Goal: Transaction & Acquisition: Purchase product/service

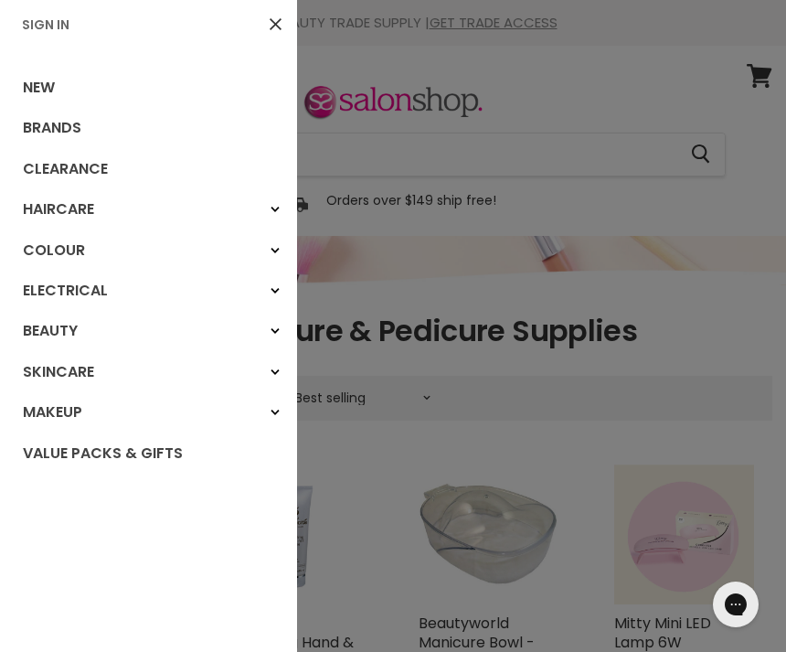
click at [628, 103] on div at bounding box center [393, 326] width 786 height 652
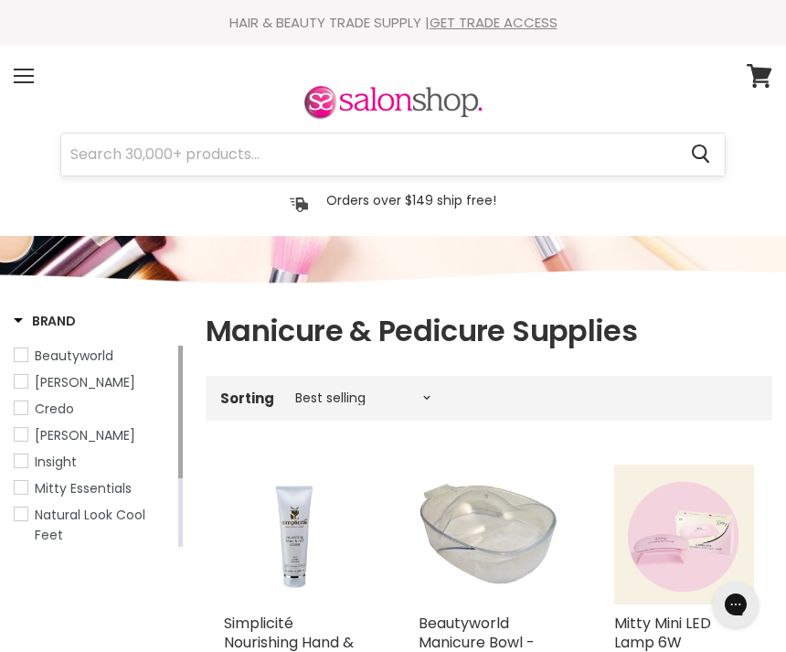
click at [148, 157] on input "Search" at bounding box center [368, 154] width 615 height 42
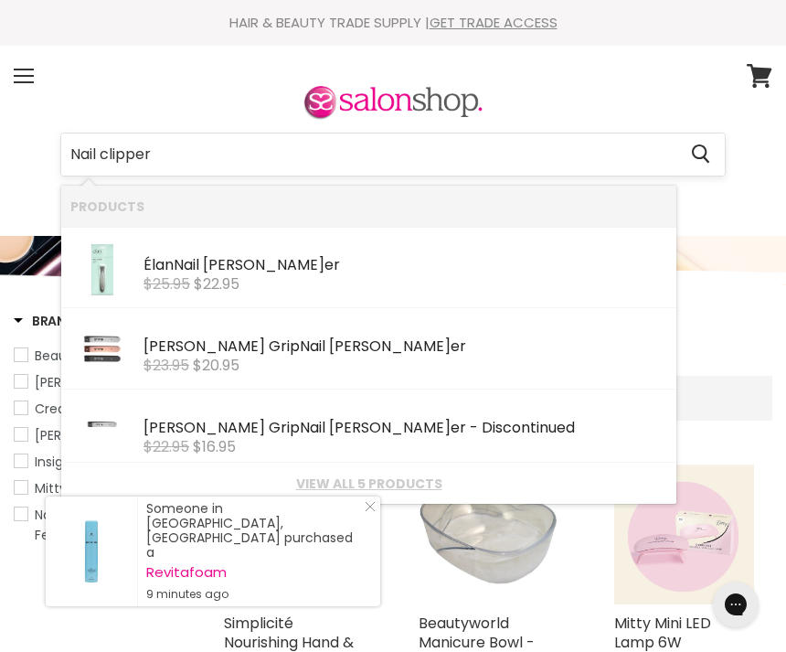
type input "Nail clippers"
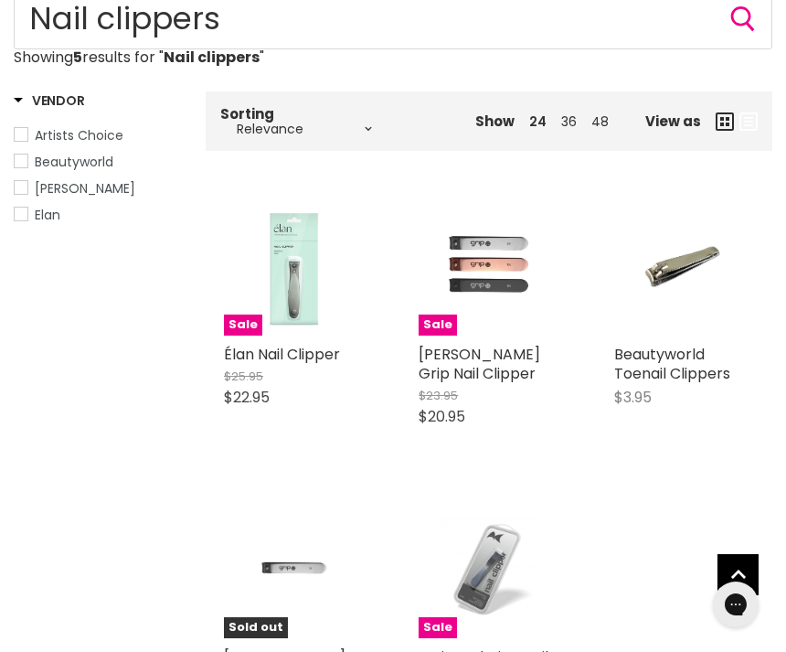
scroll to position [269, 0]
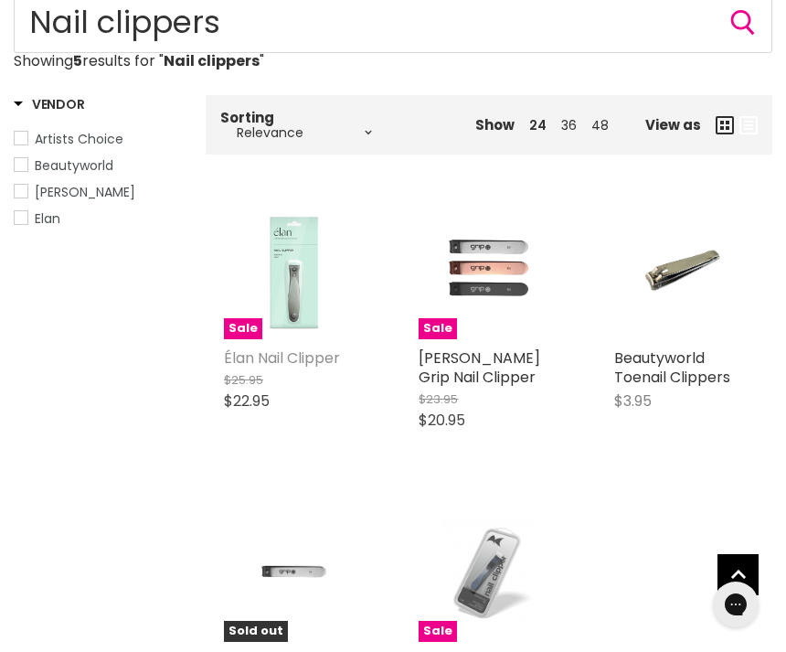
click at [326, 358] on link "Élan Nail Clipper" at bounding box center [282, 357] width 116 height 21
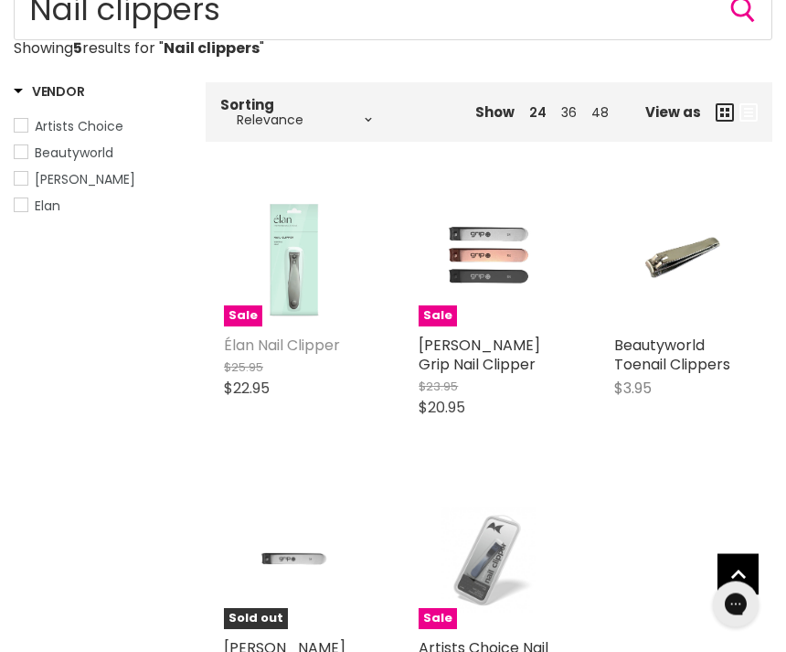
scroll to position [282, 0]
click at [302, 575] on img "Main content" at bounding box center [294, 559] width 140 height 114
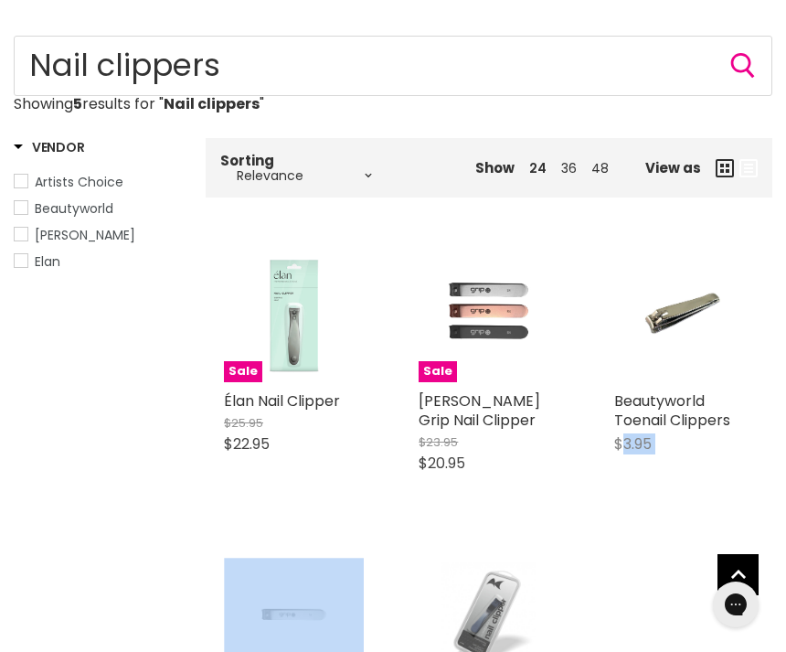
scroll to position [242, 0]
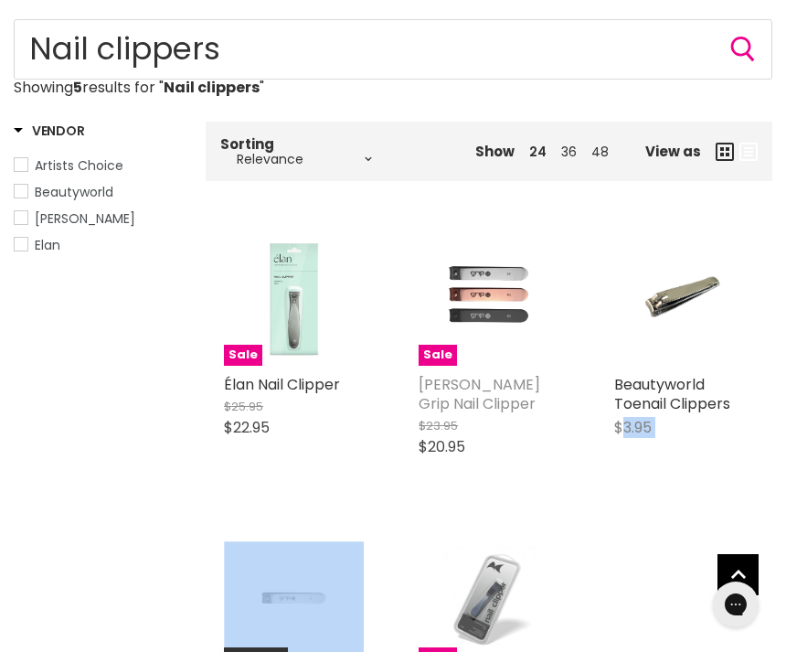
click at [507, 391] on link "Caron Grip Nail Clipper" at bounding box center [480, 394] width 122 height 40
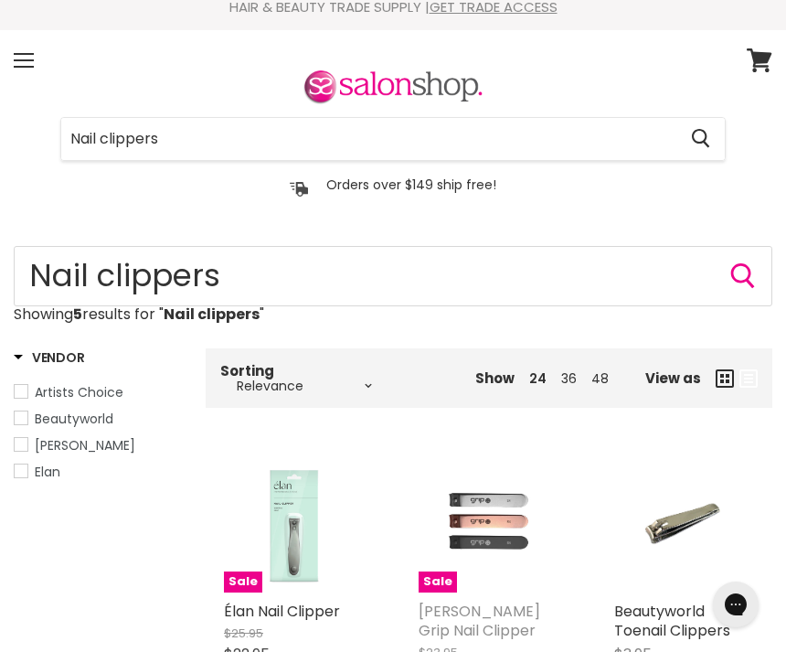
scroll to position [0, 0]
